Goal: Transaction & Acquisition: Purchase product/service

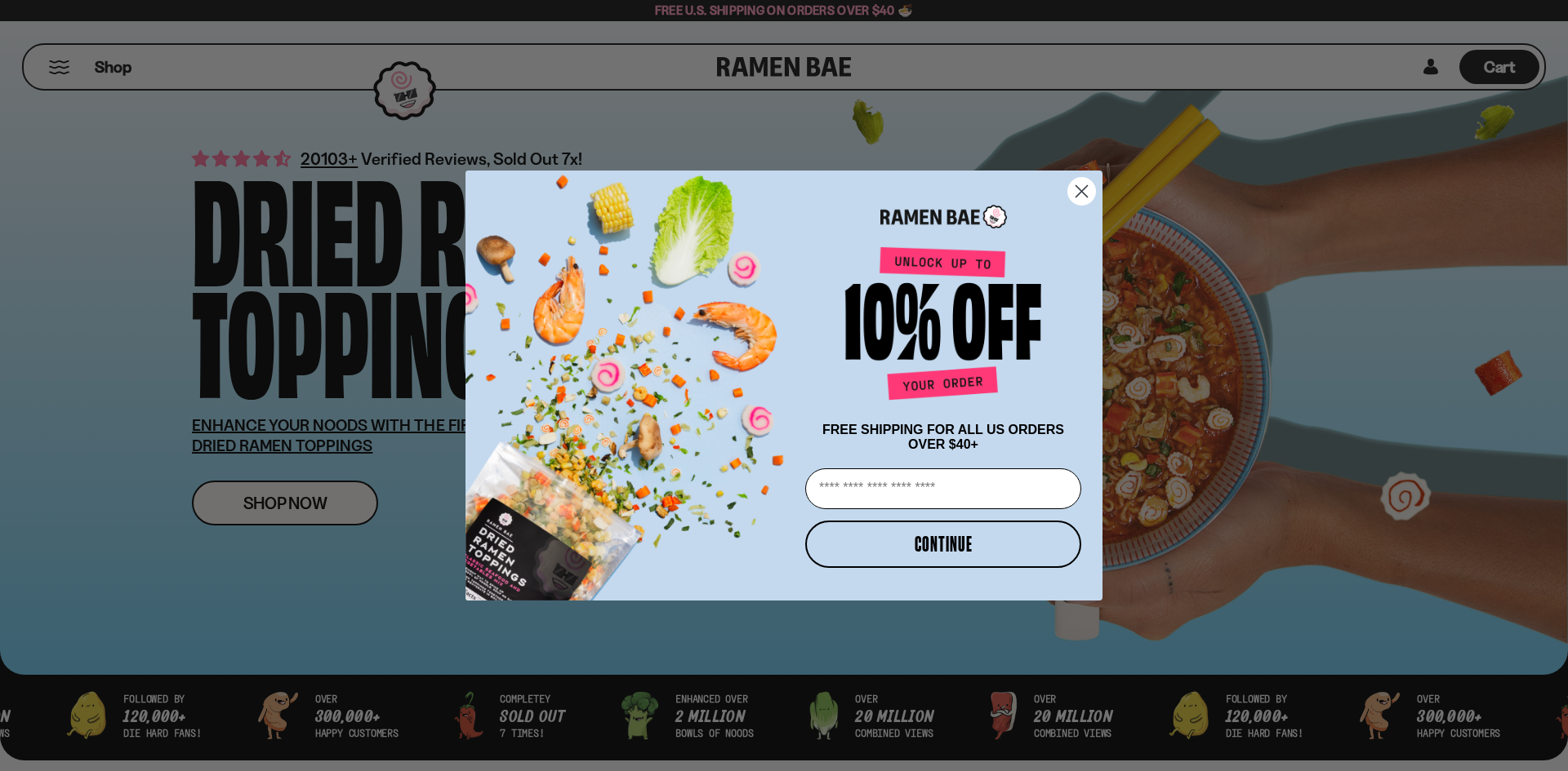
click at [295, 505] on div "Close dialog FREE SHIPPING FOR ALL US ORDERS OVER $40+ Email CONTINUE ******" at bounding box center [784, 386] width 1568 height 771
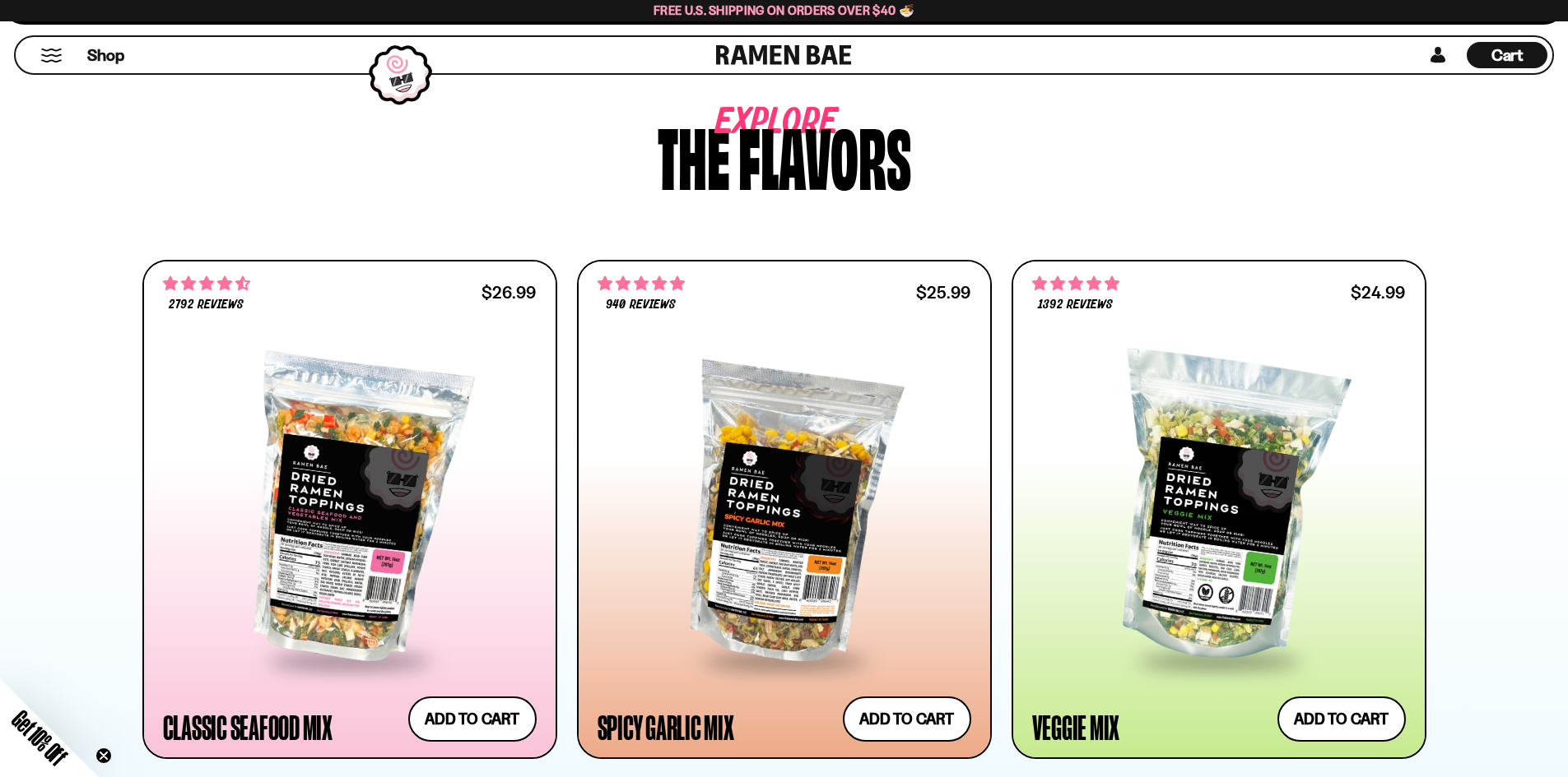
scroll to position [1070, 0]
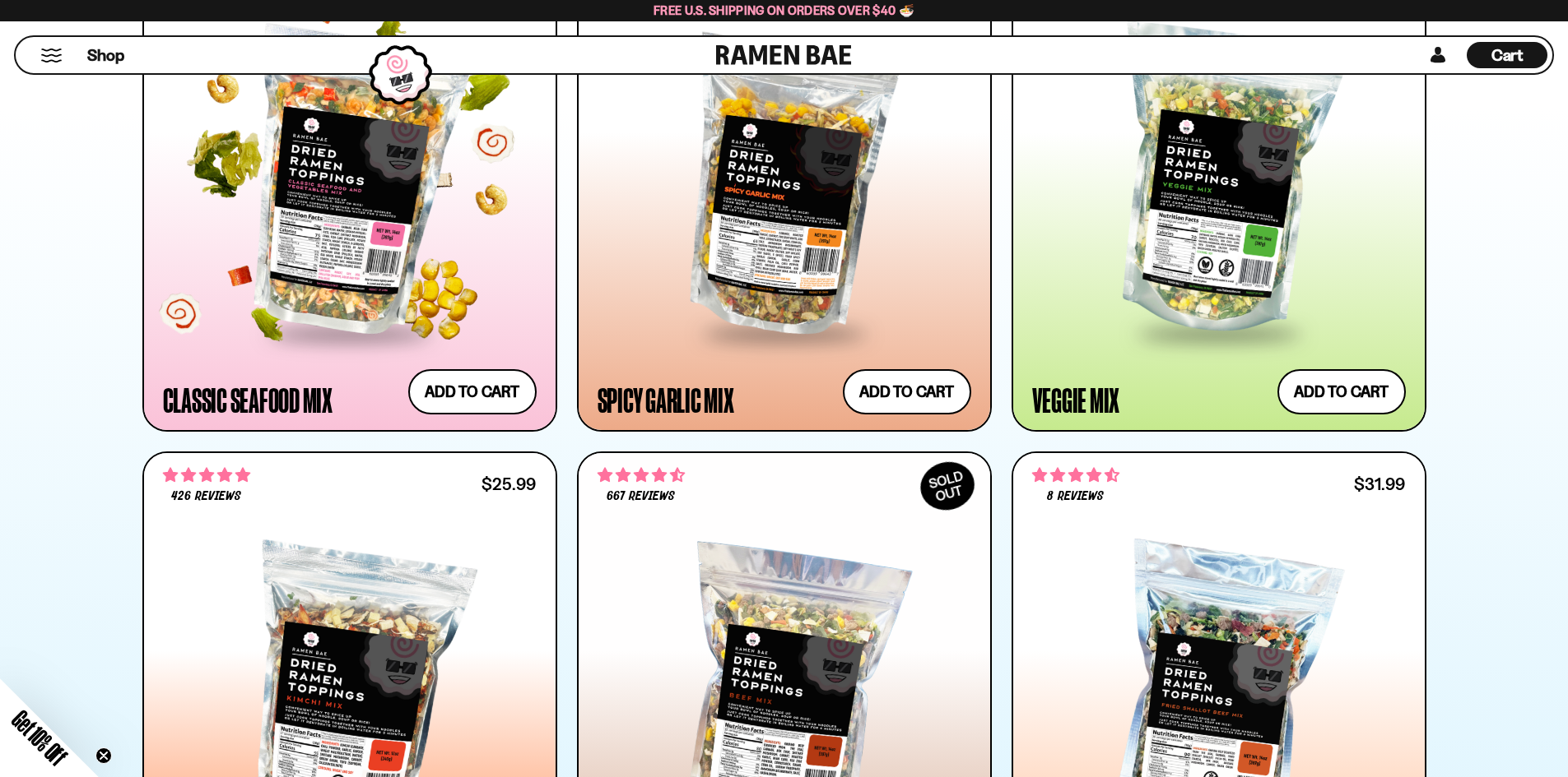
click at [334, 197] on div at bounding box center [350, 182] width 374 height 300
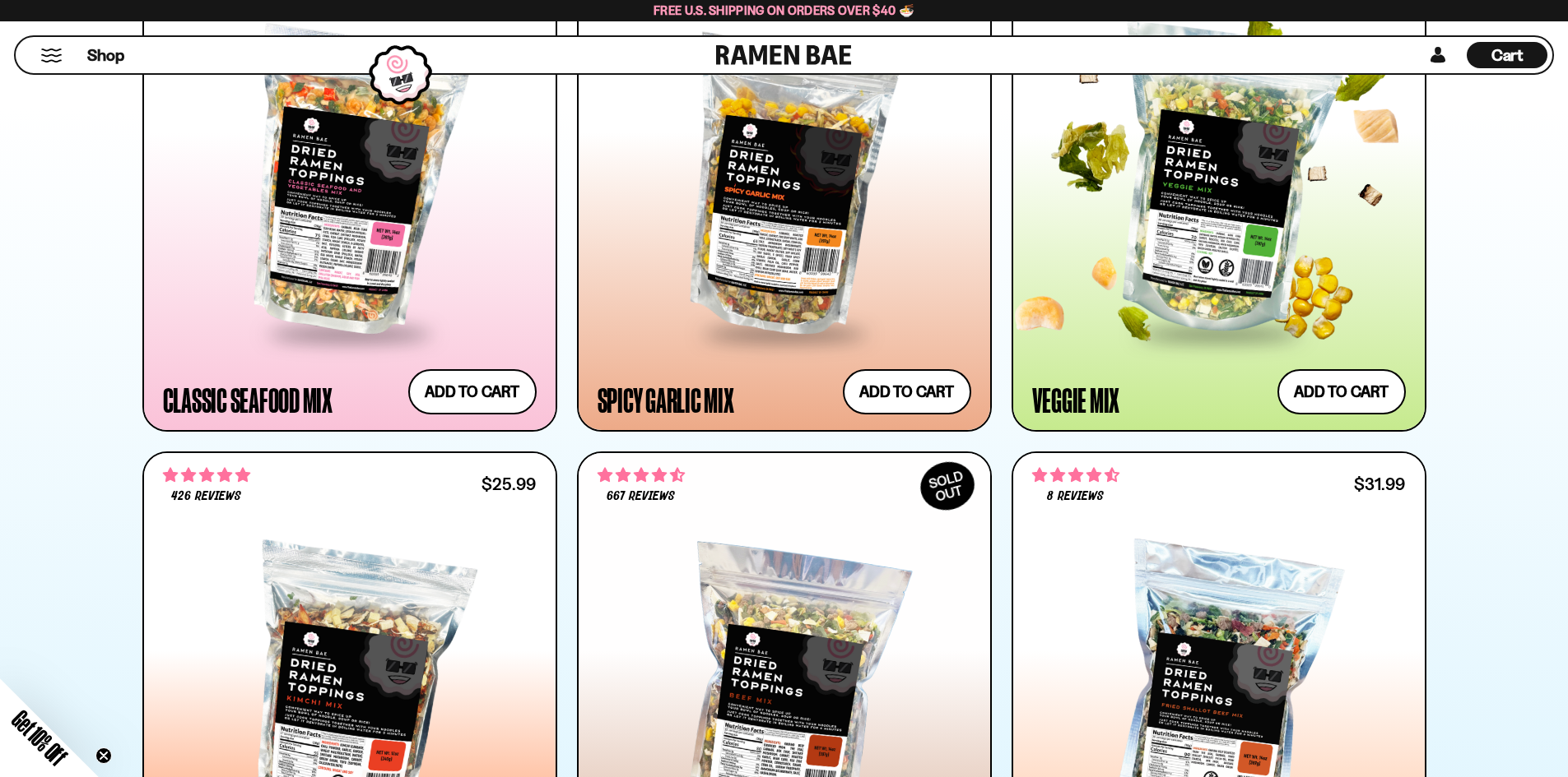
click at [1168, 246] on div at bounding box center [1218, 182] width 374 height 300
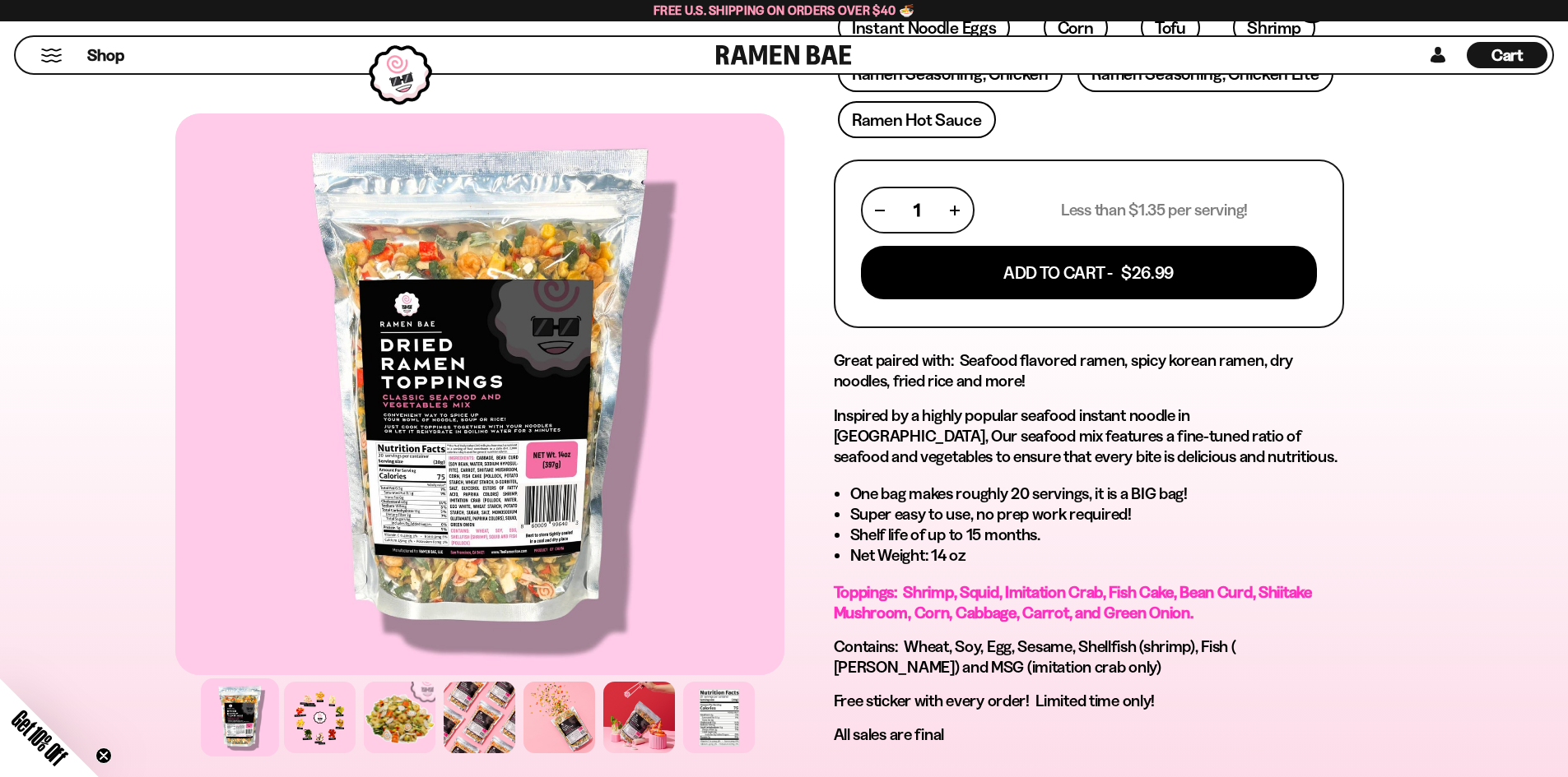
scroll to position [740, 0]
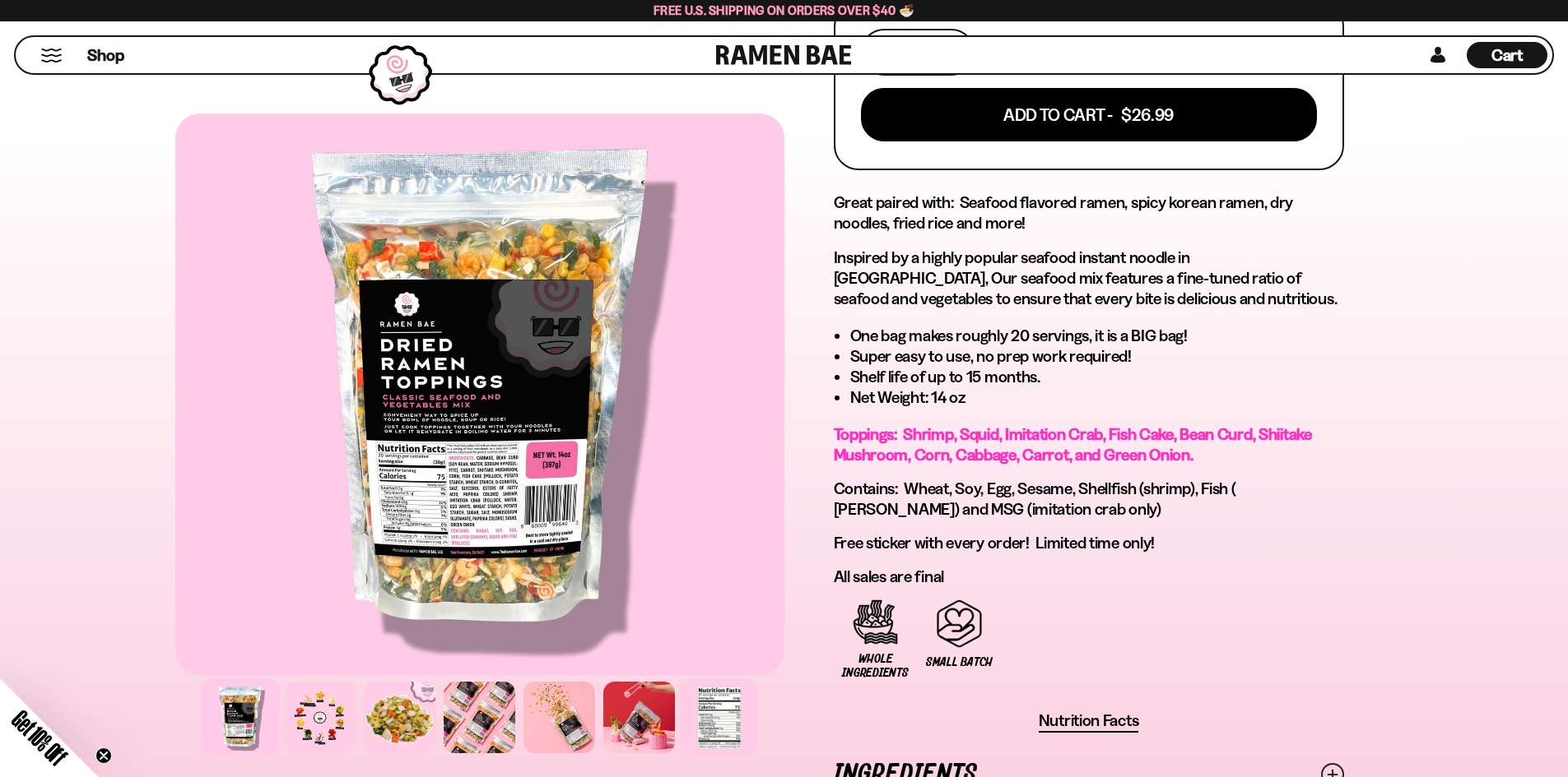
click at [713, 711] on div at bounding box center [719, 718] width 78 height 78
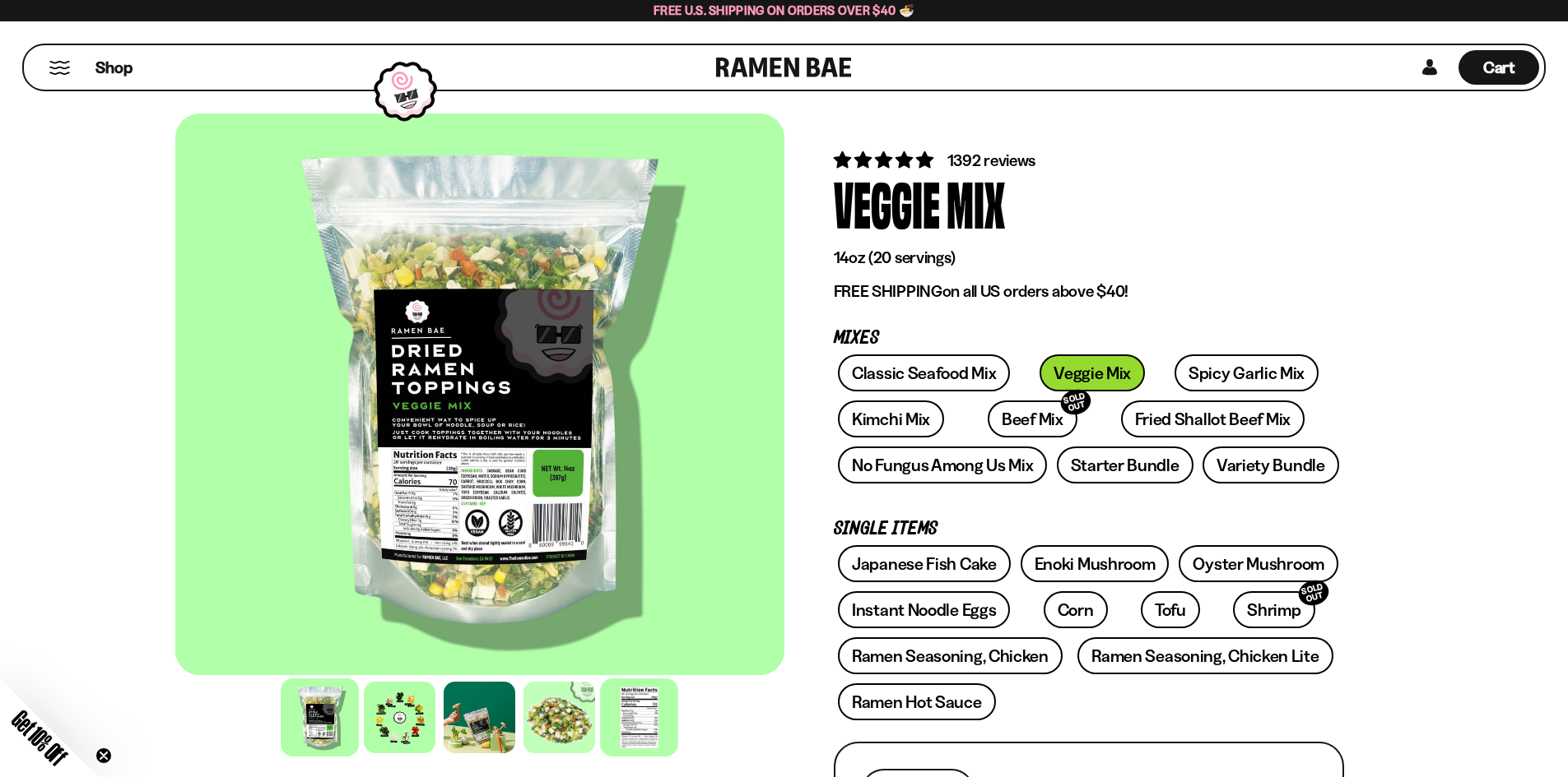
click at [642, 713] on div at bounding box center [639, 718] width 78 height 78
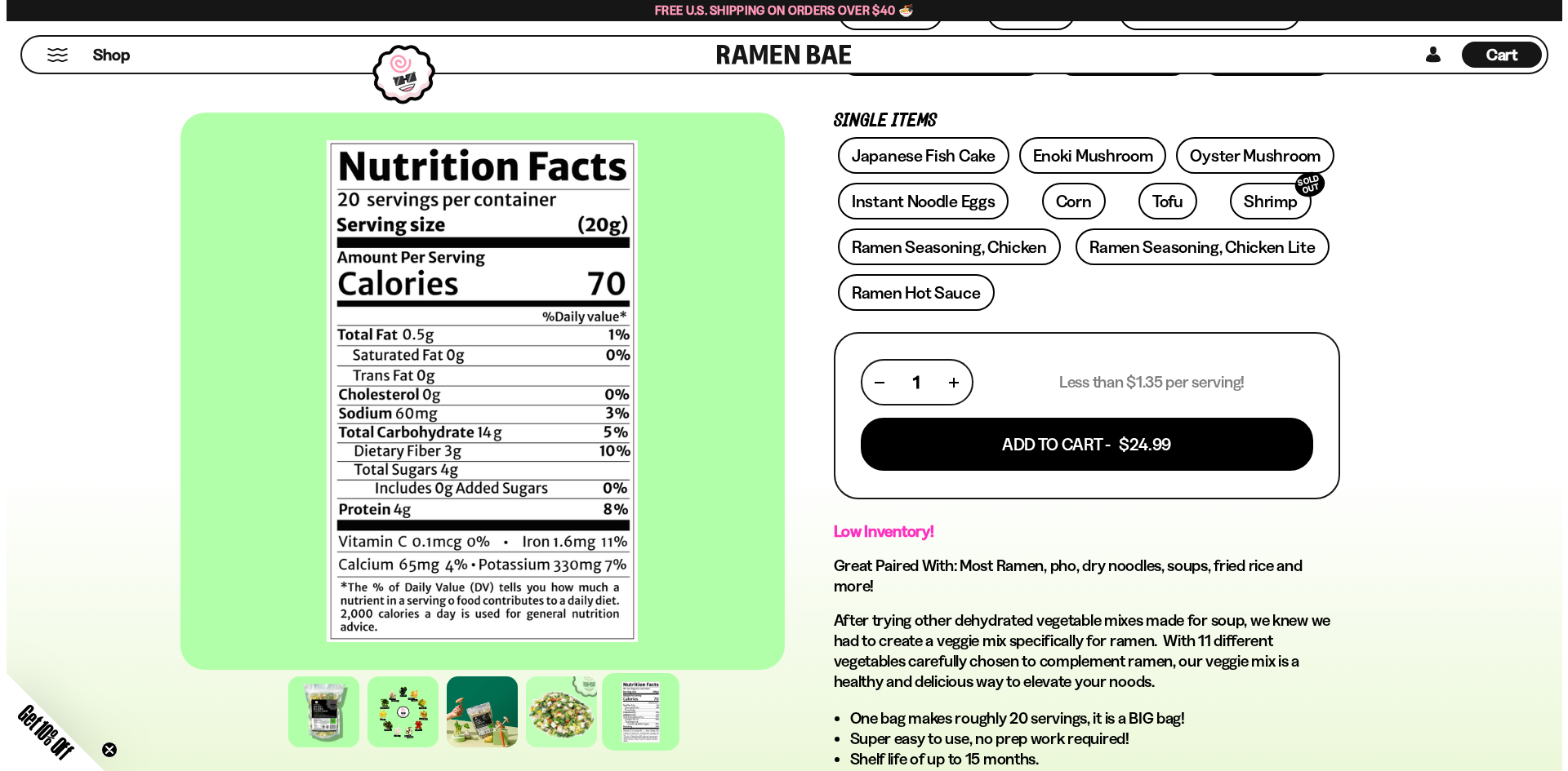
scroll to position [408, 0]
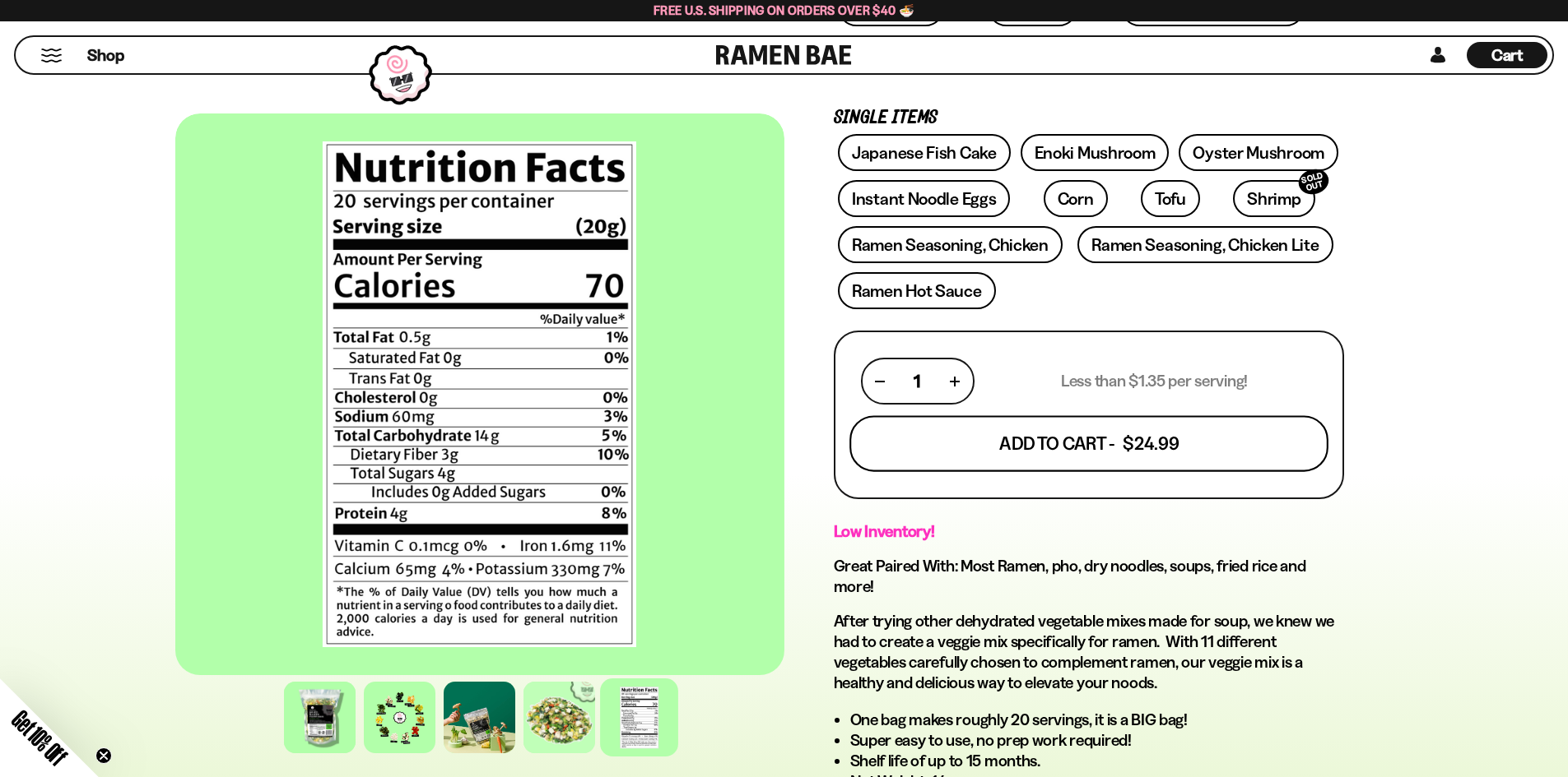
click at [1050, 449] on button "Add To Cart - $24.99" at bounding box center [1089, 444] width 479 height 56
